Goal: Information Seeking & Learning: Learn about a topic

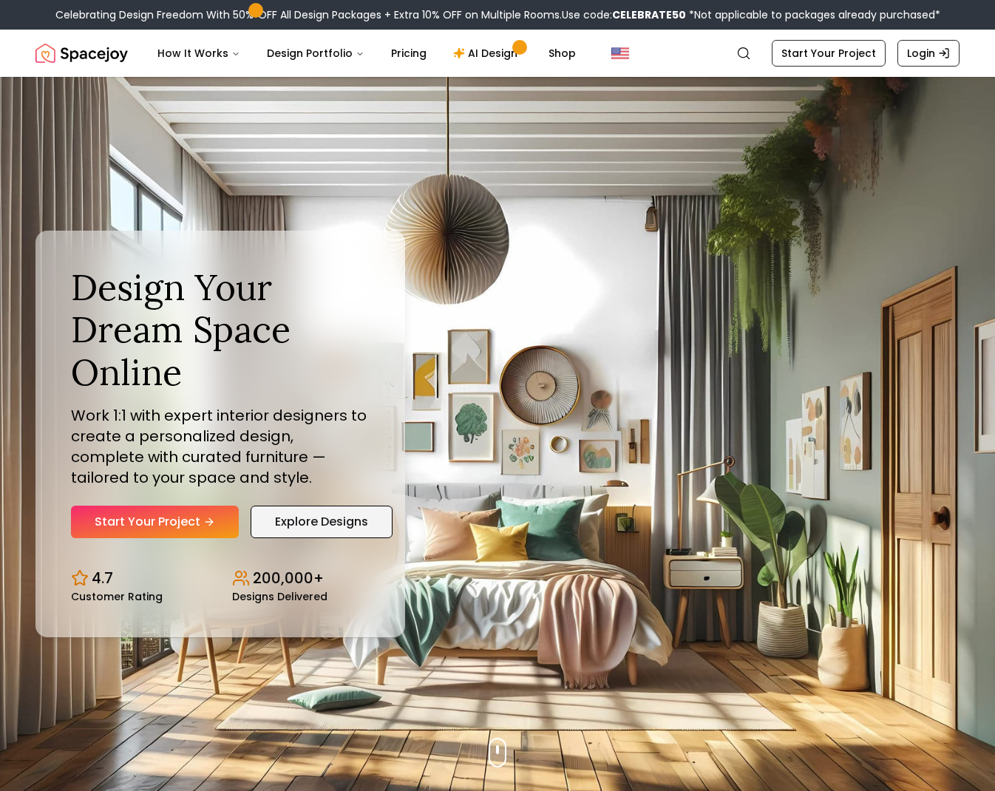
click at [320, 521] on link "Explore Designs" at bounding box center [322, 522] width 142 height 33
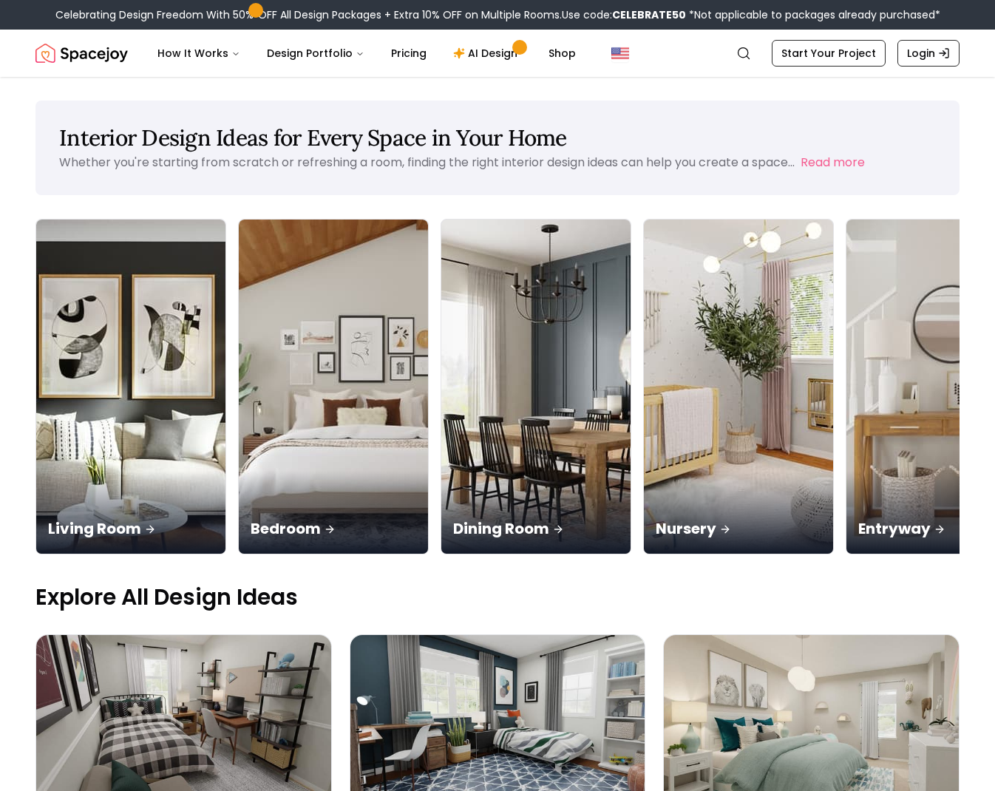
scroll to position [26, 0]
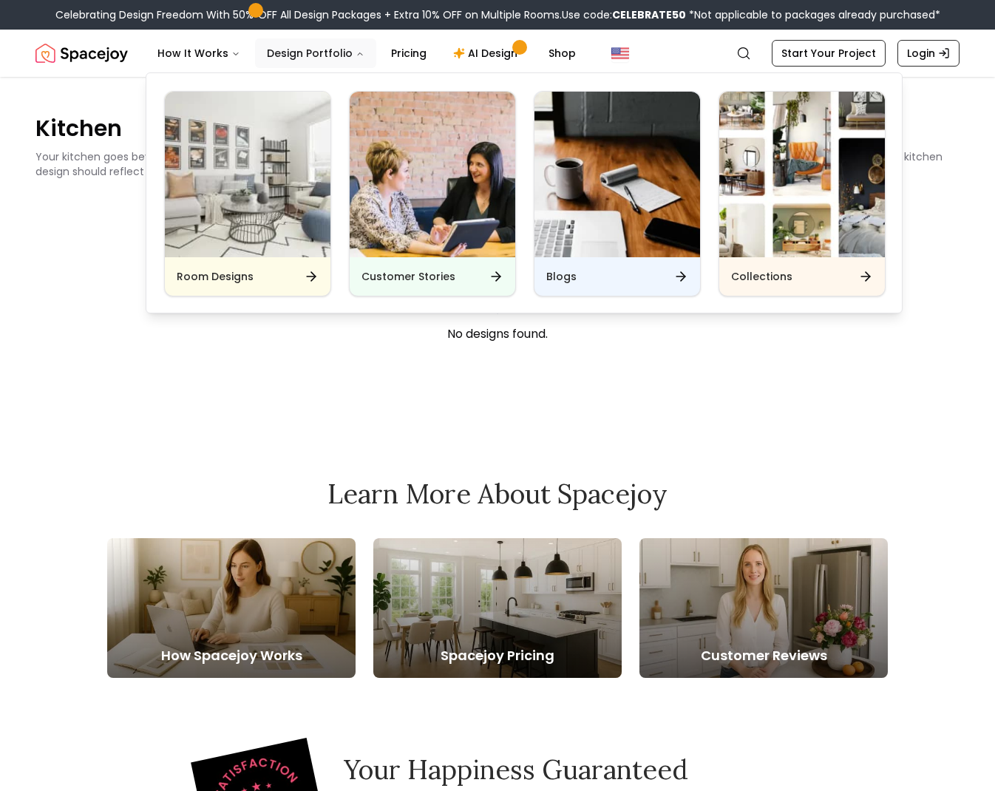
click at [310, 52] on button "Design Portfolio" at bounding box center [315, 53] width 121 height 30
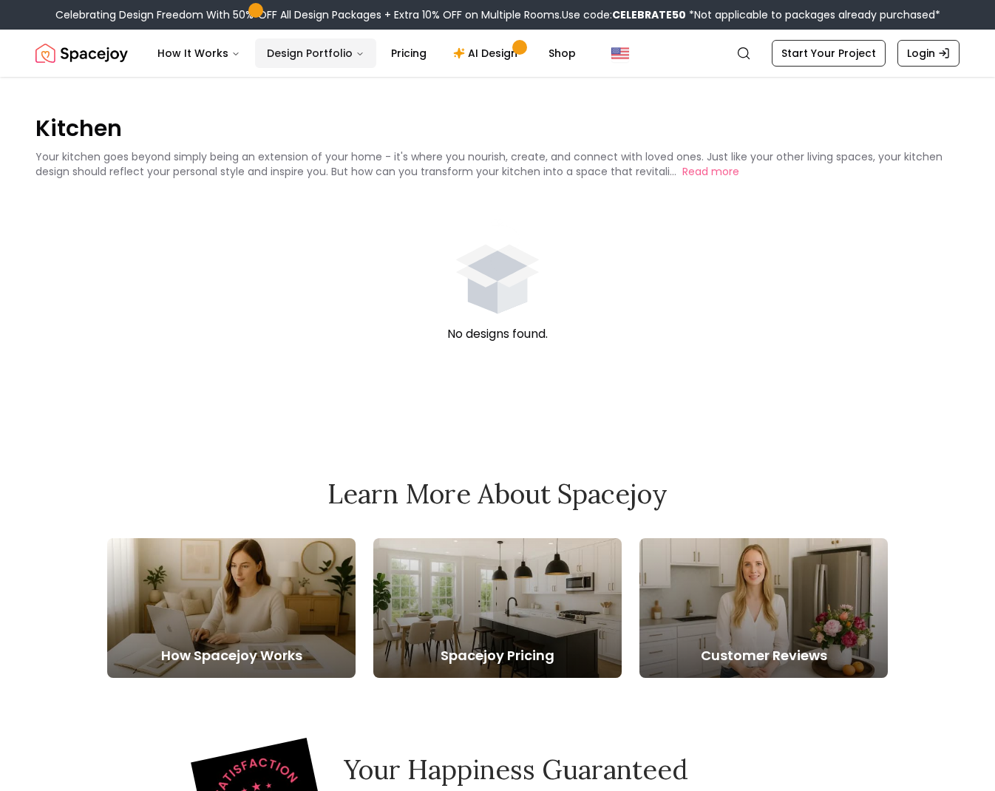
click at [310, 51] on button "Design Portfolio" at bounding box center [315, 53] width 121 height 30
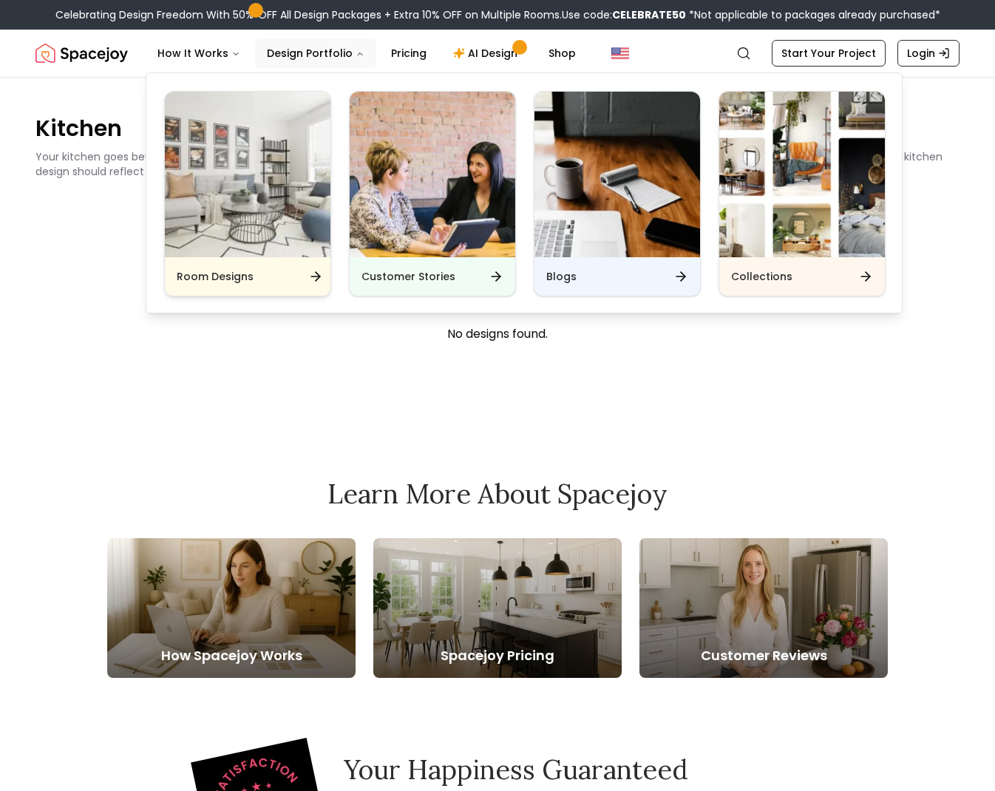
click at [273, 145] on img "Main" at bounding box center [248, 175] width 166 height 166
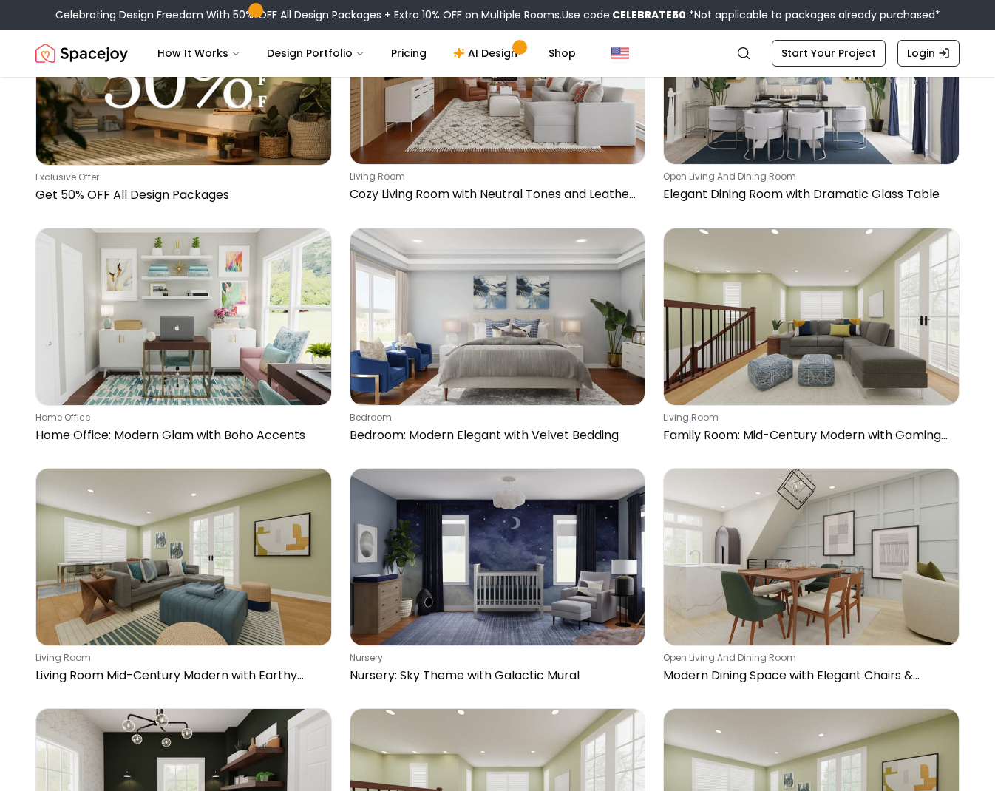
scroll to position [4018, 0]
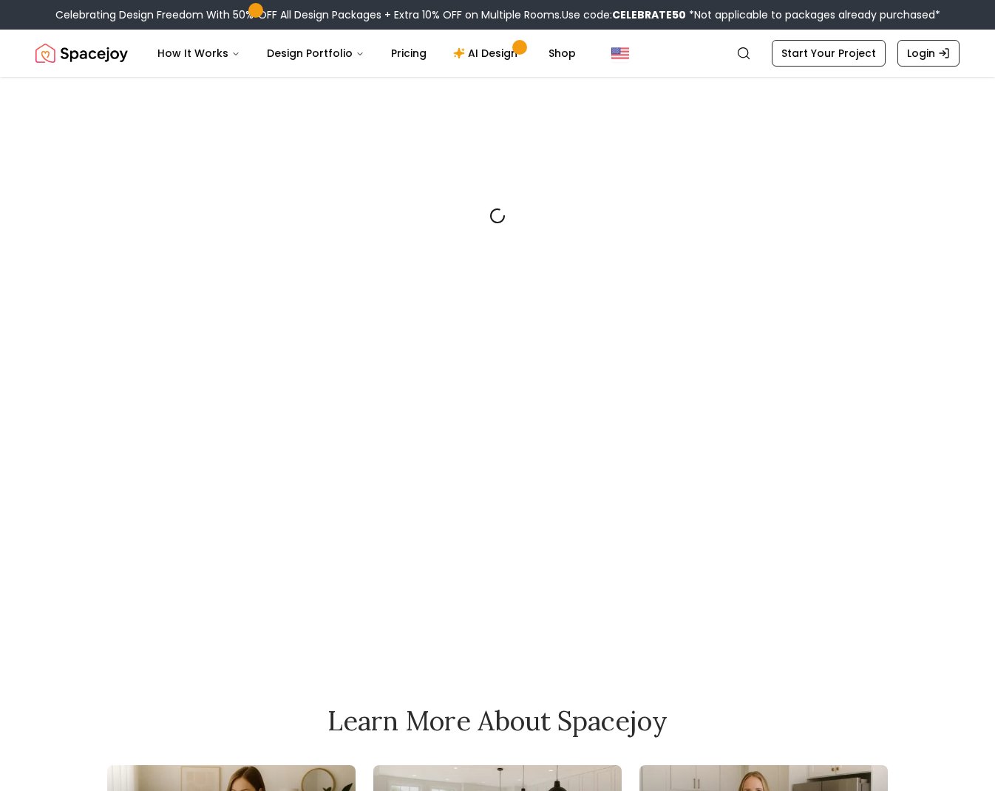
scroll to position [2, 0]
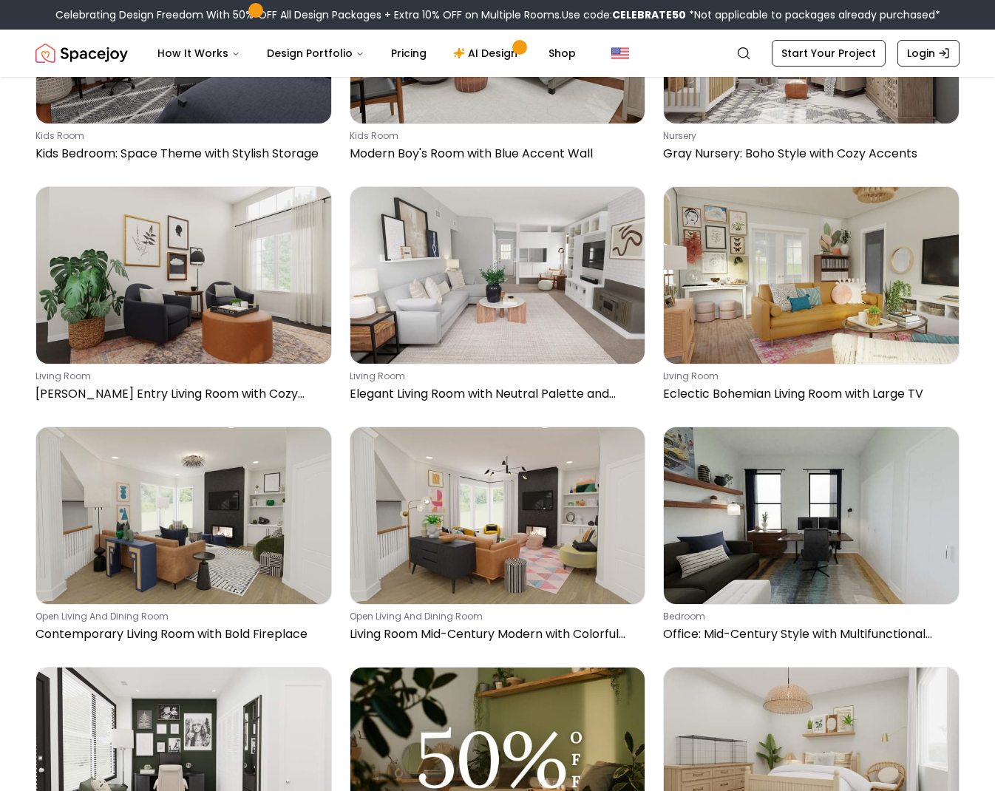
scroll to position [1171, 0]
